Goal: Navigation & Orientation: Find specific page/section

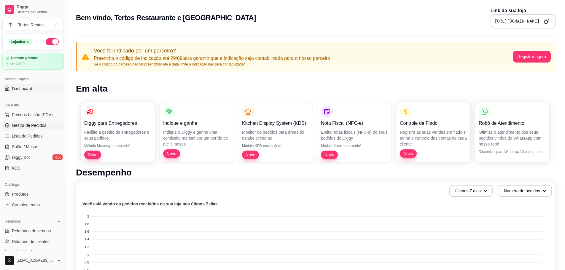
click at [22, 125] on span "Gestor de Pedidos" at bounding box center [29, 126] width 34 height 6
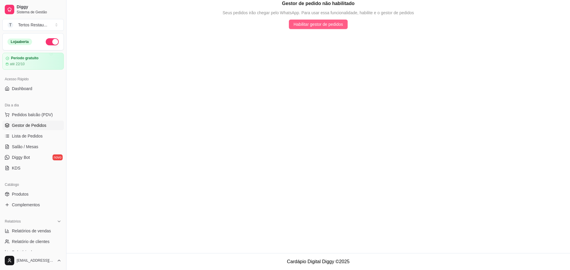
click at [325, 23] on span "Habilitar gestor de pedidos" at bounding box center [318, 24] width 50 height 7
click at [18, 8] on span "Diggy" at bounding box center [39, 6] width 45 height 5
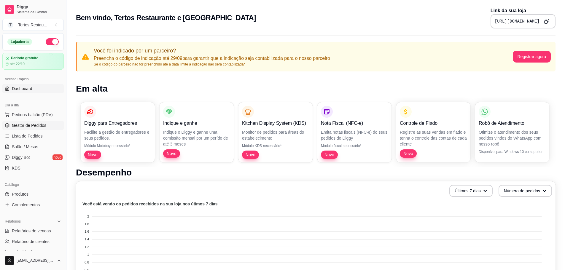
click at [23, 128] on span "Gestor de Pedidos" at bounding box center [29, 126] width 34 height 6
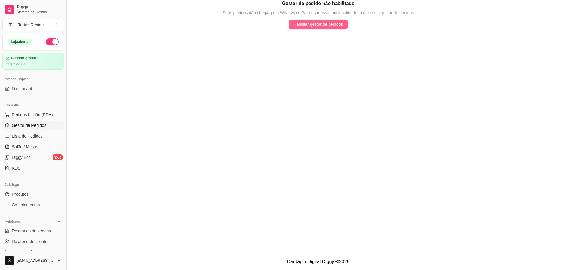
click at [306, 27] on span "Habilitar gestor de pedidos" at bounding box center [318, 24] width 50 height 7
click at [31, 133] on link "Lista de Pedidos" at bounding box center [32, 135] width 61 height 9
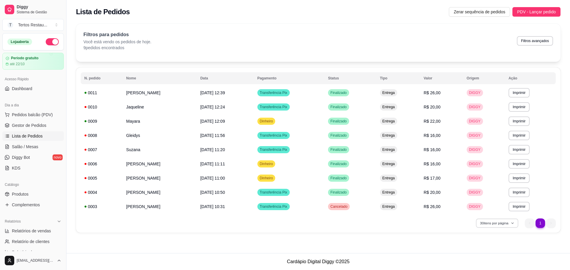
click at [501, 224] on button "30 itens por página" at bounding box center [497, 223] width 42 height 9
click at [486, 211] on span "100 pedidos" at bounding box center [496, 210] width 50 height 6
click at [482, 223] on button "100 itens por página" at bounding box center [496, 223] width 44 height 9
click at [485, 209] on span "100 pedidos" at bounding box center [496, 210] width 50 height 6
click at [330, 225] on div "100 itens por página 1 1" at bounding box center [318, 223] width 475 height 9
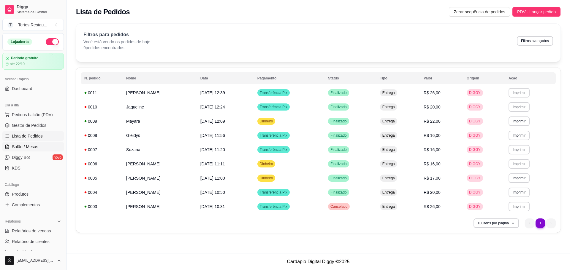
click at [34, 148] on span "Salão / Mesas" at bounding box center [25, 147] width 26 height 6
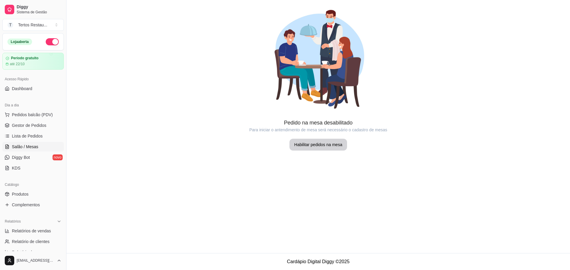
click at [335, 123] on article "Pedido na mesa desabilitado" at bounding box center [317, 123] width 503 height 8
click at [335, 122] on article "Pedido na mesa desabilitado" at bounding box center [317, 123] width 503 height 8
click at [276, 129] on article "Para iniciar o antendimento de mesa será necessário o cadastro de mesas" at bounding box center [317, 130] width 503 height 6
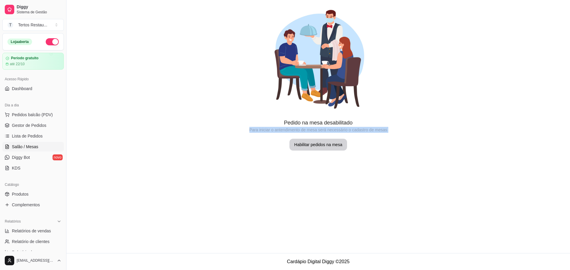
click at [276, 129] on article "Para iniciar o antendimento de mesa será necessário o cadastro de mesas" at bounding box center [317, 130] width 503 height 6
click at [17, 156] on span "Diggy Bot" at bounding box center [21, 158] width 18 height 6
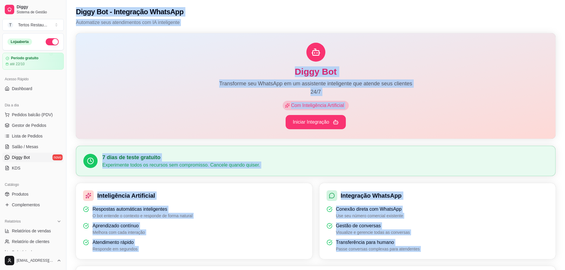
click at [376, 140] on div "Diggy Bot Transforme seu WhatsApp em um assistente inteligente que atende seus …" at bounding box center [315, 213] width 499 height 366
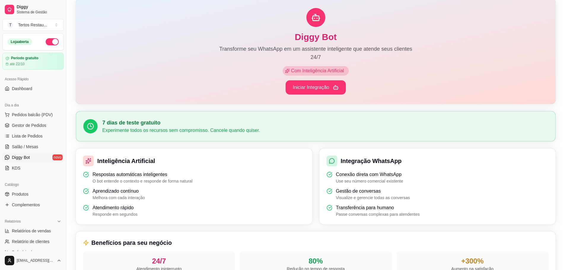
scroll to position [119, 0]
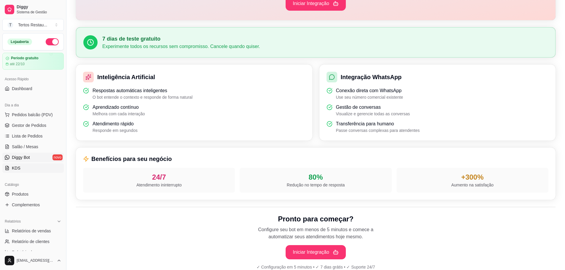
click at [17, 169] on span "KDS" at bounding box center [16, 168] width 9 height 6
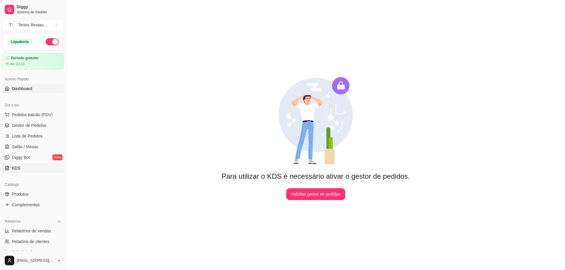
click at [24, 88] on span "Dashboard" at bounding box center [22, 89] width 20 height 6
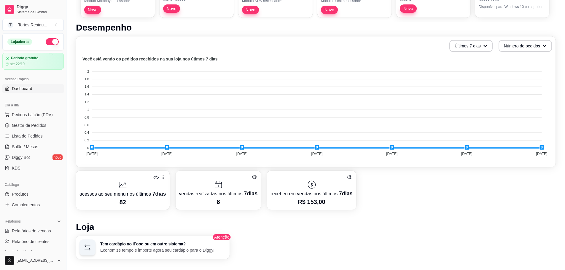
scroll to position [148, 0]
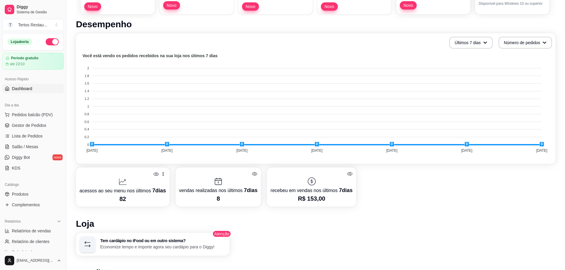
click at [127, 187] on p "acessos ao seu menu nos últimos 7 dias" at bounding box center [123, 191] width 87 height 8
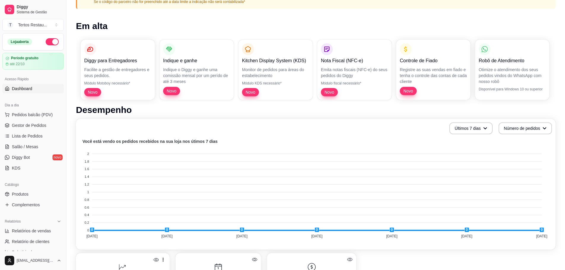
scroll to position [0, 0]
